Goal: Find specific page/section: Find specific page/section

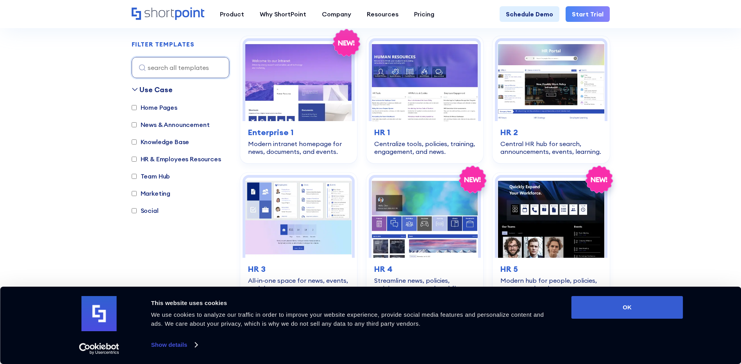
scroll to position [234, 0]
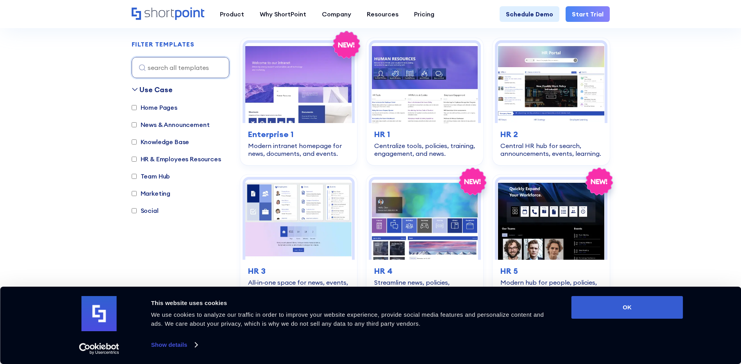
click at [166, 139] on label "Knowledge Base" at bounding box center [161, 141] width 58 height 9
click at [137, 139] on input "Knowledge Base" at bounding box center [134, 141] width 5 height 5
checkbox input "true"
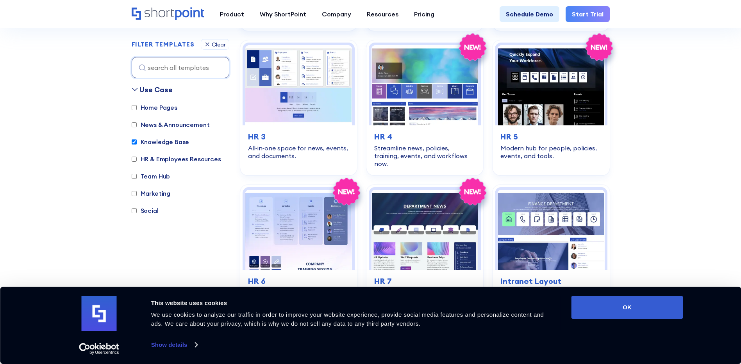
scroll to position [780, 0]
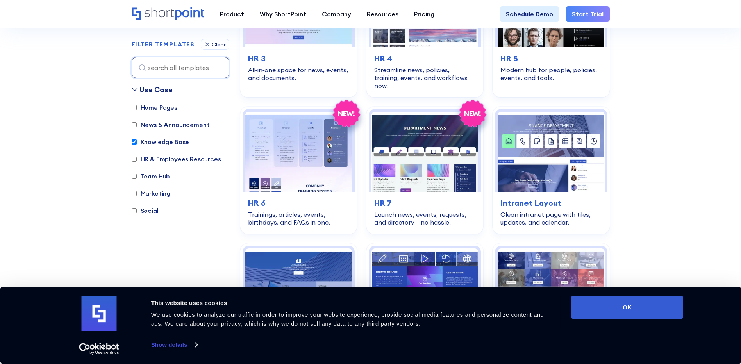
click at [137, 176] on label "Team Hub" at bounding box center [151, 175] width 39 height 9
click at [137, 176] on input "Team Hub" at bounding box center [134, 176] width 5 height 5
checkbox input "true"
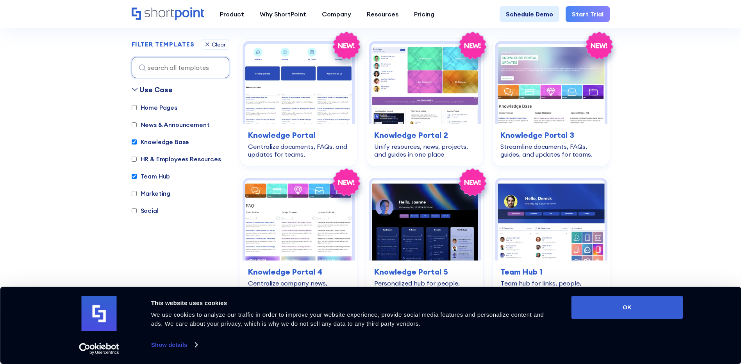
scroll to position [233, 0]
click at [133, 145] on label "Knowledge Base" at bounding box center [161, 141] width 58 height 9
click at [133, 144] on input "Knowledge Base" at bounding box center [134, 141] width 5 height 5
checkbox input "false"
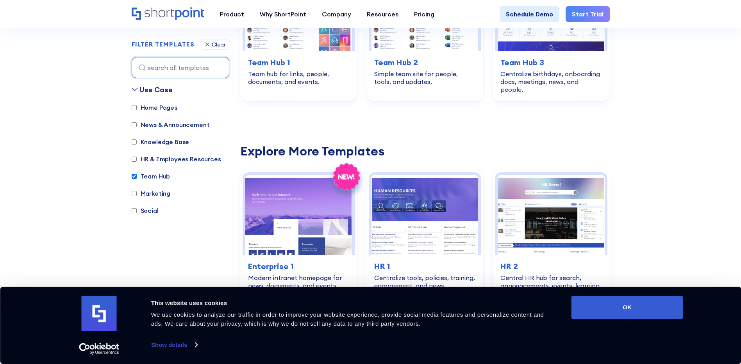
scroll to position [311, 0]
